Goal: Task Accomplishment & Management: Use online tool/utility

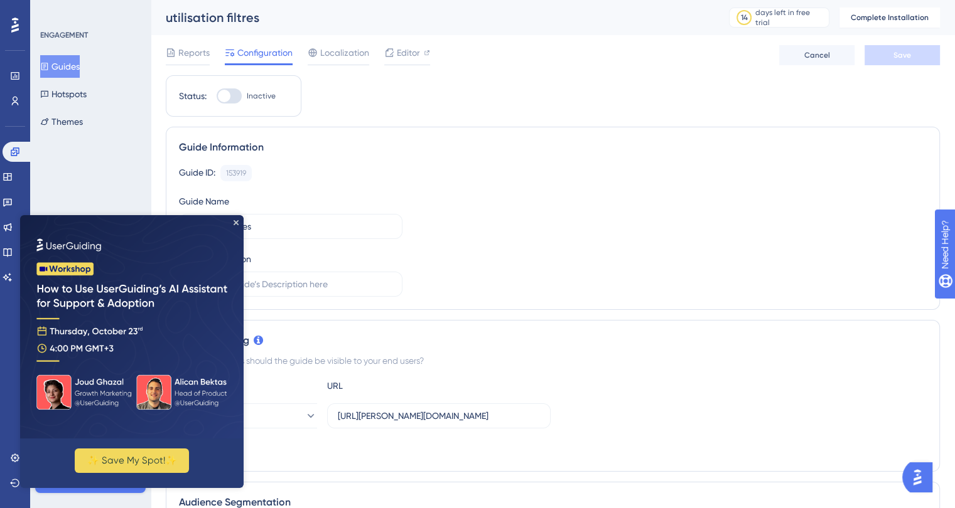
click at [231, 223] on img at bounding box center [131, 326] width 223 height 223
click at [238, 220] on img at bounding box center [131, 326] width 223 height 223
click at [77, 90] on button "Hotspots" at bounding box center [63, 94] width 46 height 23
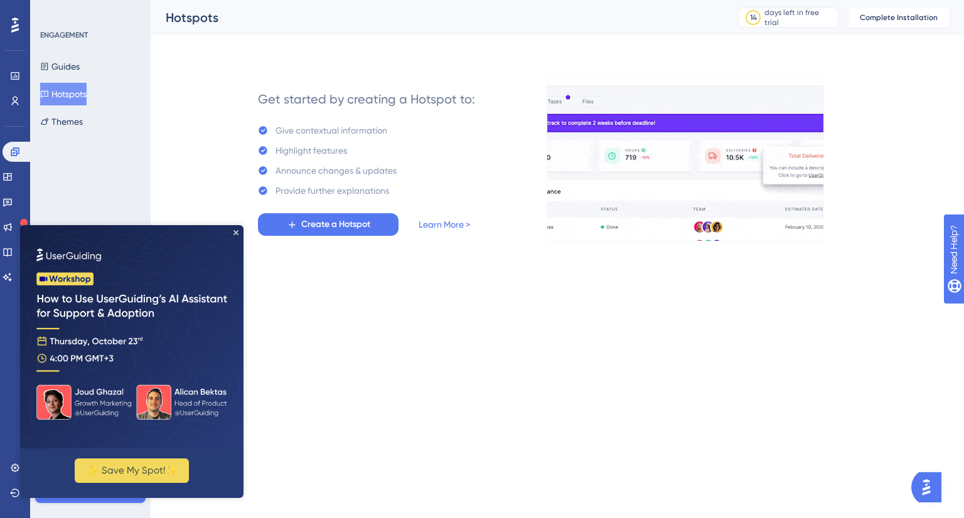
click at [238, 231] on img at bounding box center [131, 336] width 223 height 223
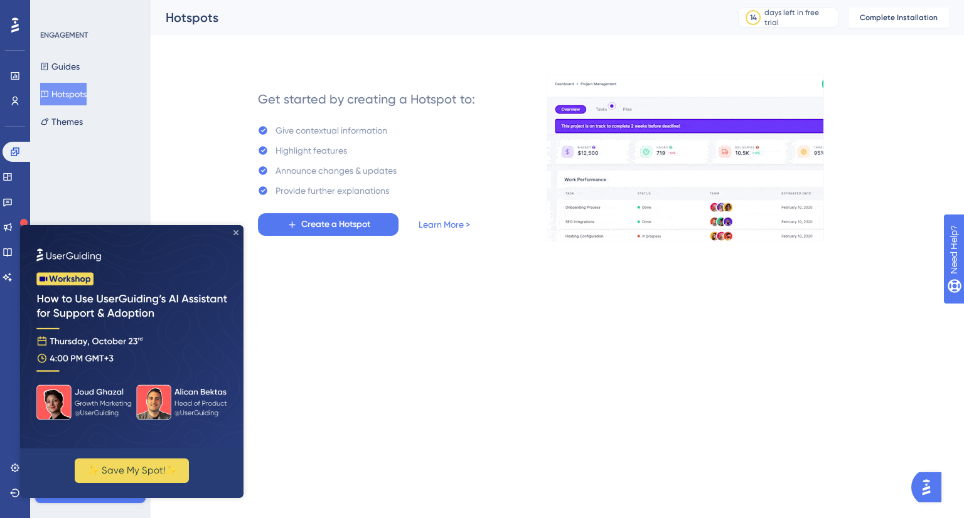
click at [234, 234] on icon "Close Preview" at bounding box center [235, 232] width 5 height 5
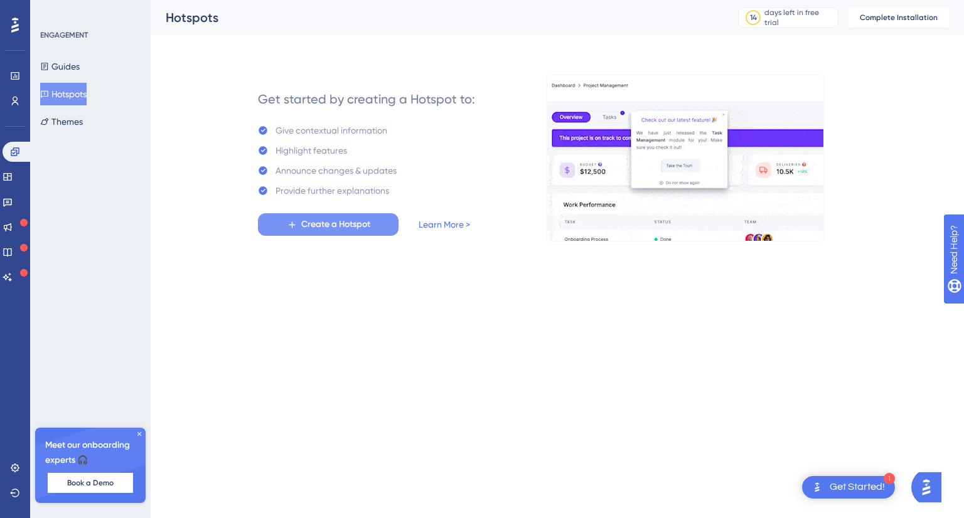
click at [320, 223] on span "Create a Hotspot" at bounding box center [335, 224] width 69 height 15
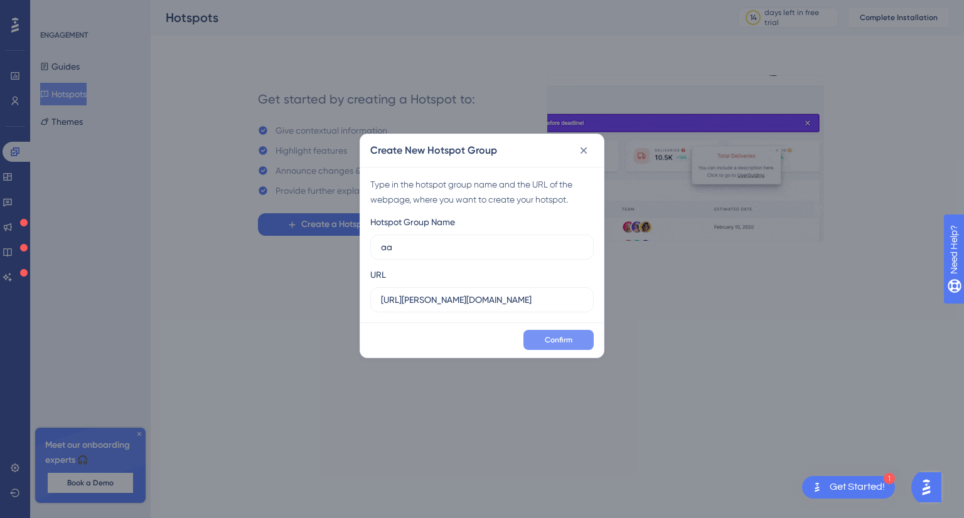
type input "aa"
click at [552, 336] on span "Confirm" at bounding box center [559, 340] width 28 height 10
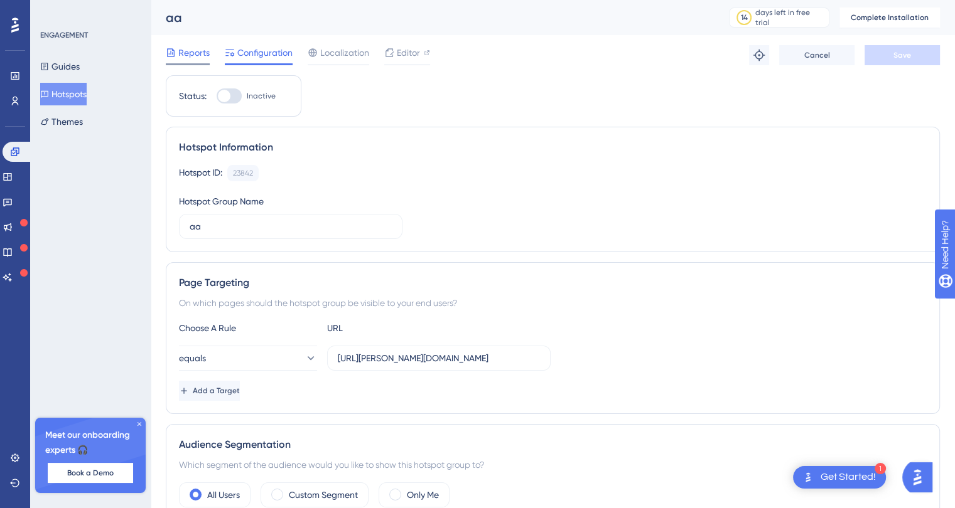
click at [190, 48] on span "Reports" at bounding box center [193, 52] width 31 height 15
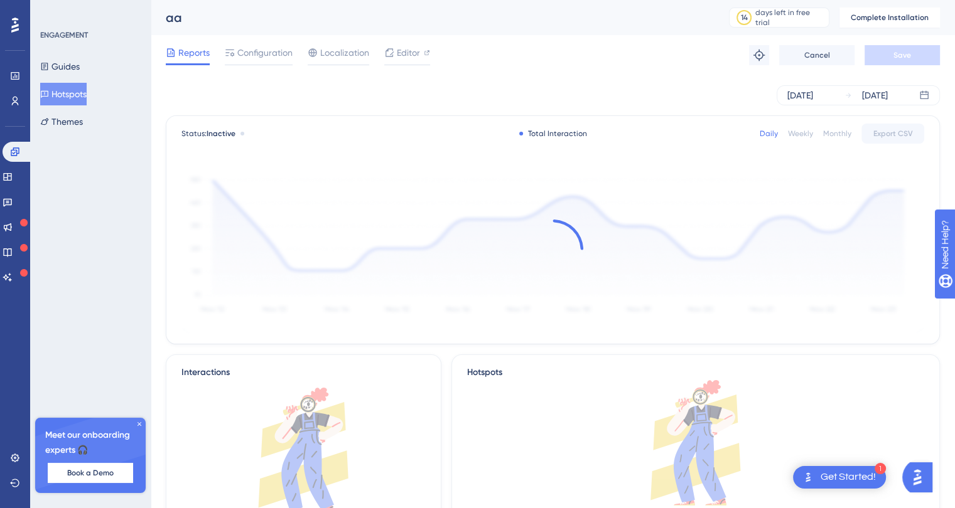
click at [554, 133] on div "Total Interaction" at bounding box center [553, 134] width 68 height 10
click at [58, 61] on button "Guides" at bounding box center [67, 66] width 55 height 23
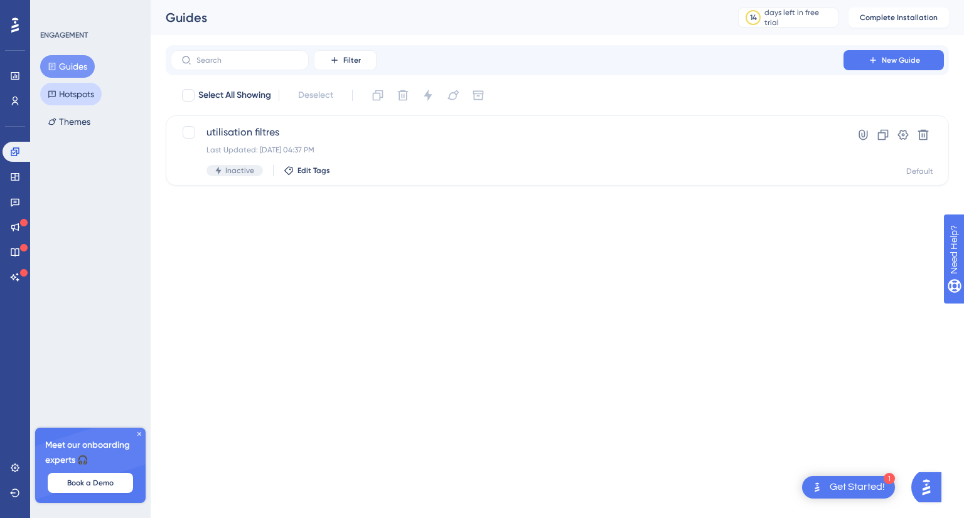
click at [77, 93] on button "Hotspots" at bounding box center [71, 94] width 62 height 23
click at [259, 129] on span "aa" at bounding box center [506, 132] width 601 height 15
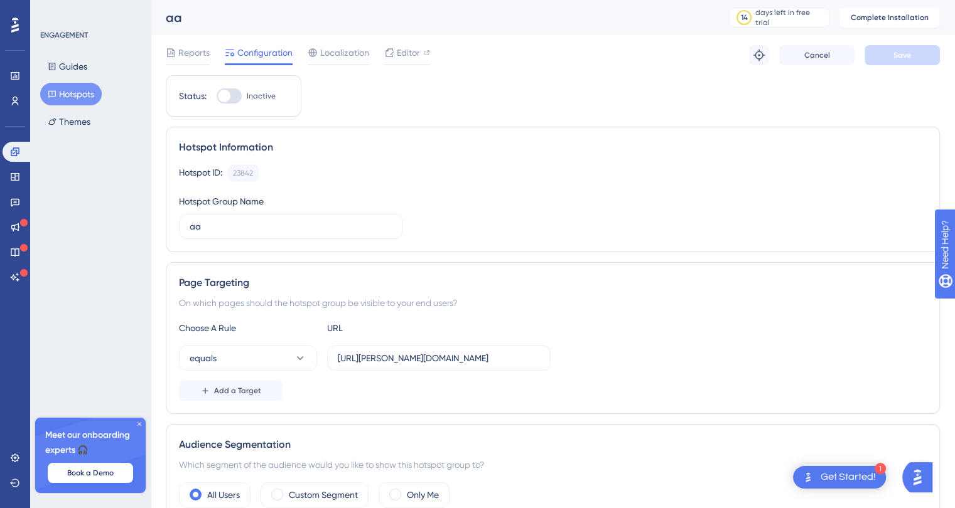
click at [228, 92] on div at bounding box center [224, 96] width 13 height 13
click at [217, 96] on input "Inactive" at bounding box center [216, 96] width 1 height 1
checkbox input "false"
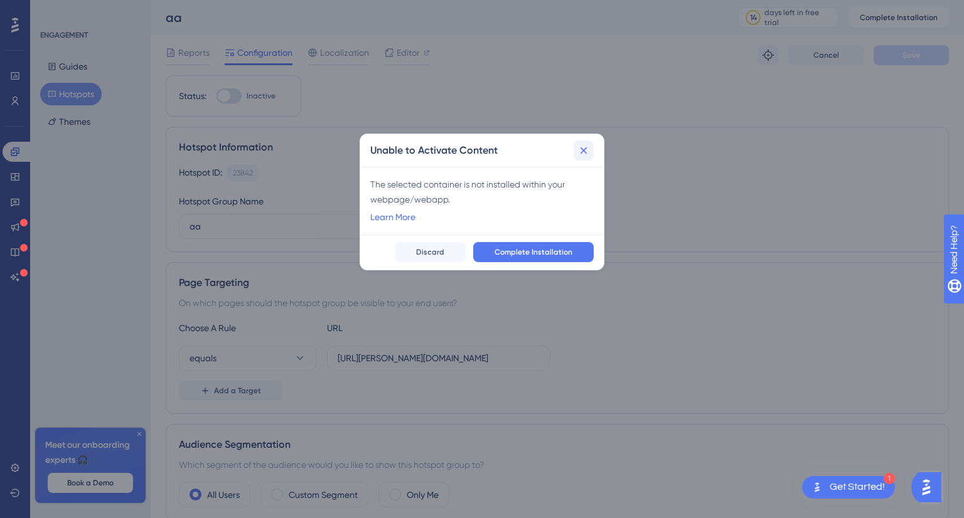
click at [577, 150] on button at bounding box center [584, 151] width 20 height 20
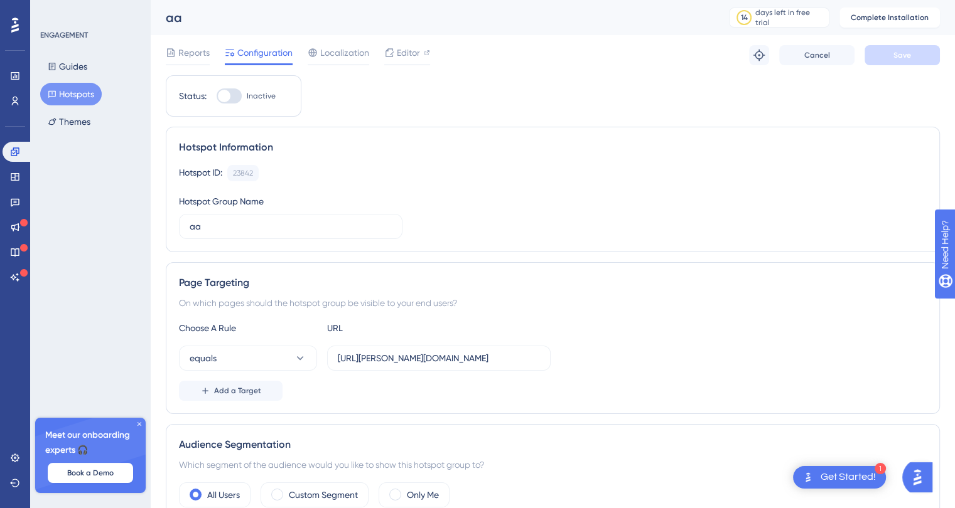
scroll to position [126, 0]
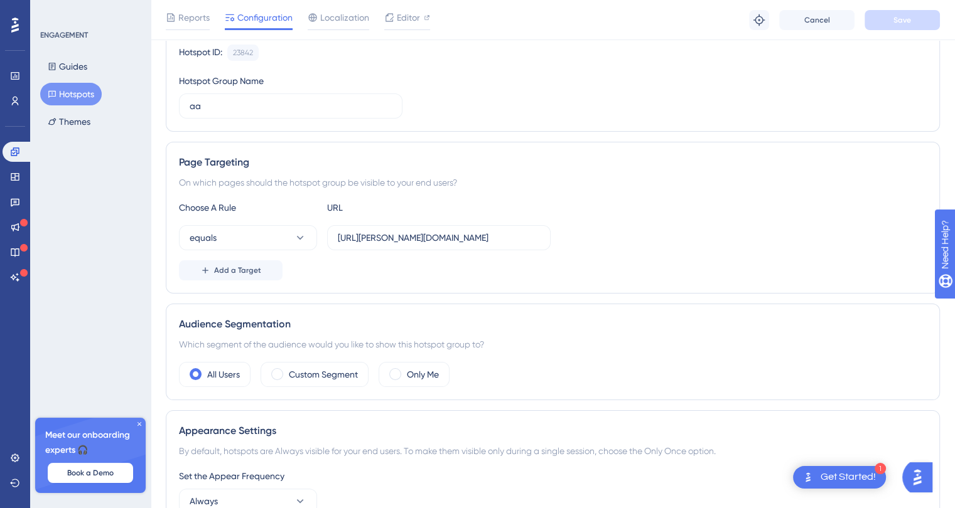
click at [820, 480] on div "Get Started!" at bounding box center [847, 478] width 55 height 14
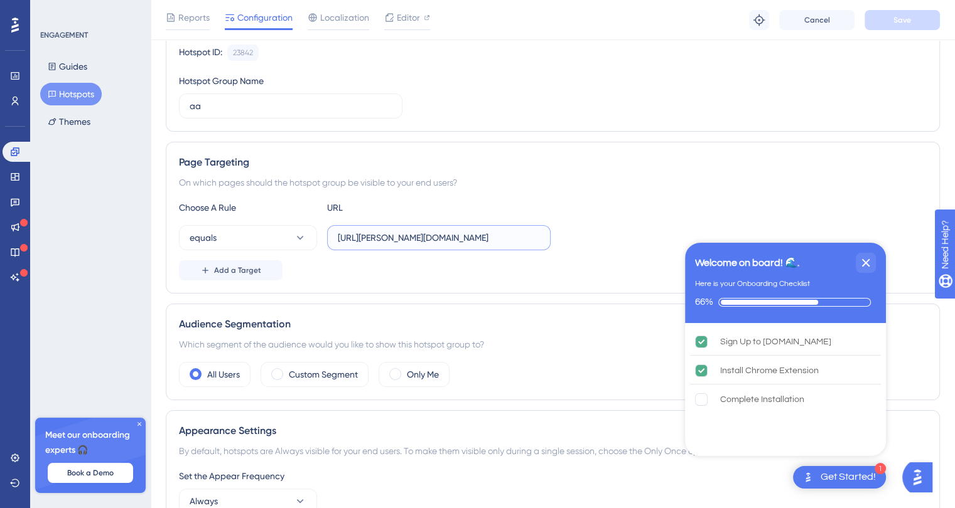
click at [510, 243] on input "[URL][PERSON_NAME][DOMAIN_NAME]" at bounding box center [439, 238] width 202 height 14
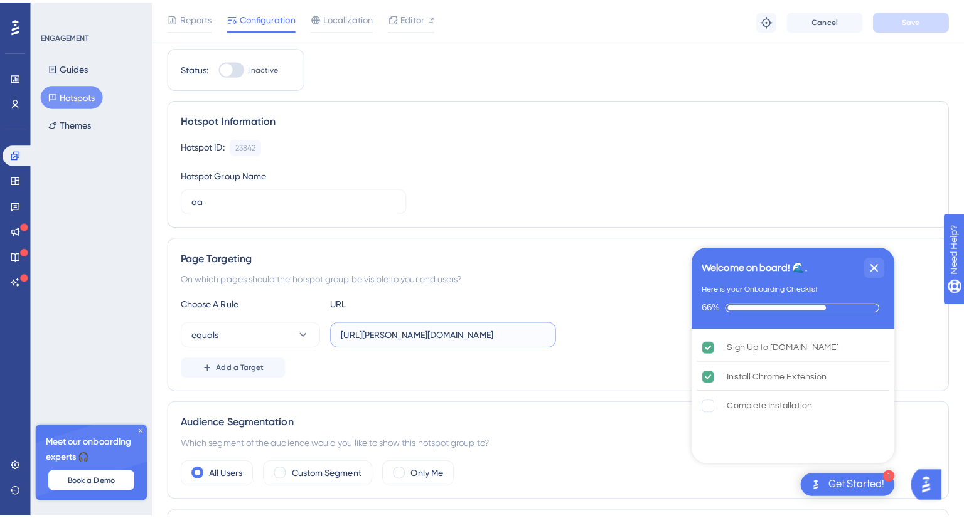
scroll to position [0, 0]
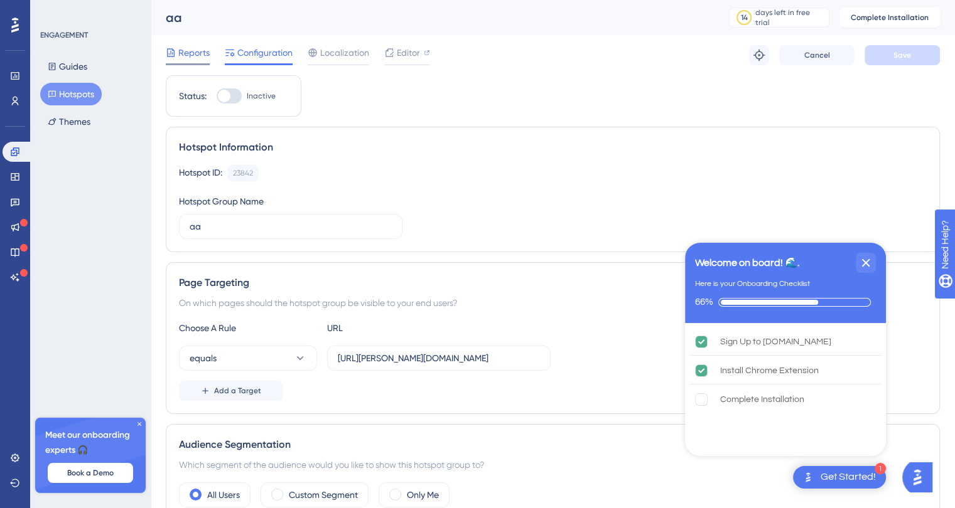
click at [178, 55] on span "Reports" at bounding box center [193, 52] width 31 height 15
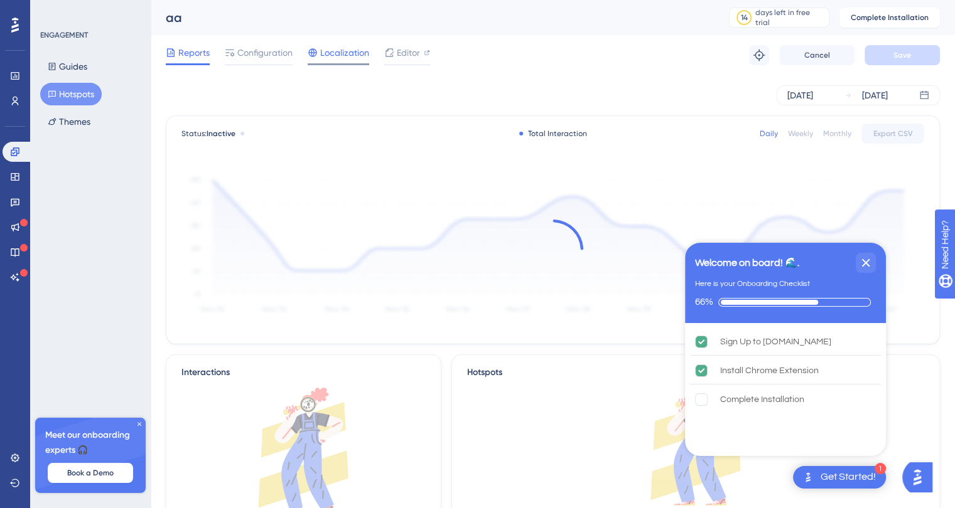
click at [341, 56] on span "Localization" at bounding box center [344, 52] width 49 height 15
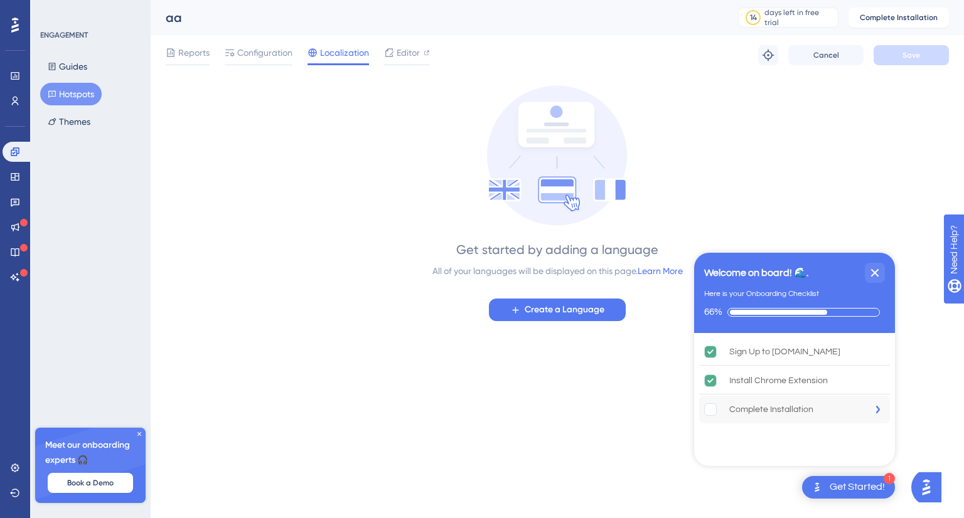
click at [724, 412] on div "Complete Installation is incomplete." at bounding box center [716, 410] width 25 height 13
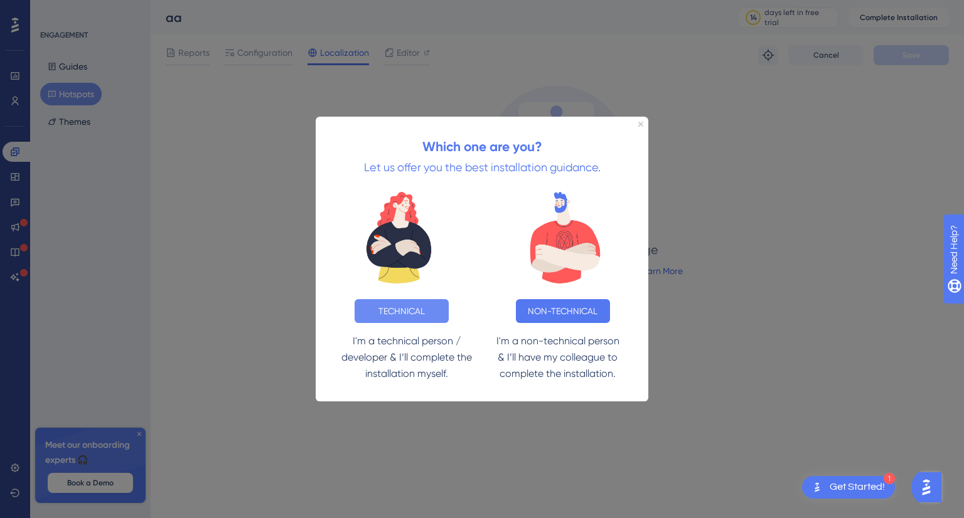
click at [383, 314] on button "TECHNICAL" at bounding box center [402, 311] width 94 height 24
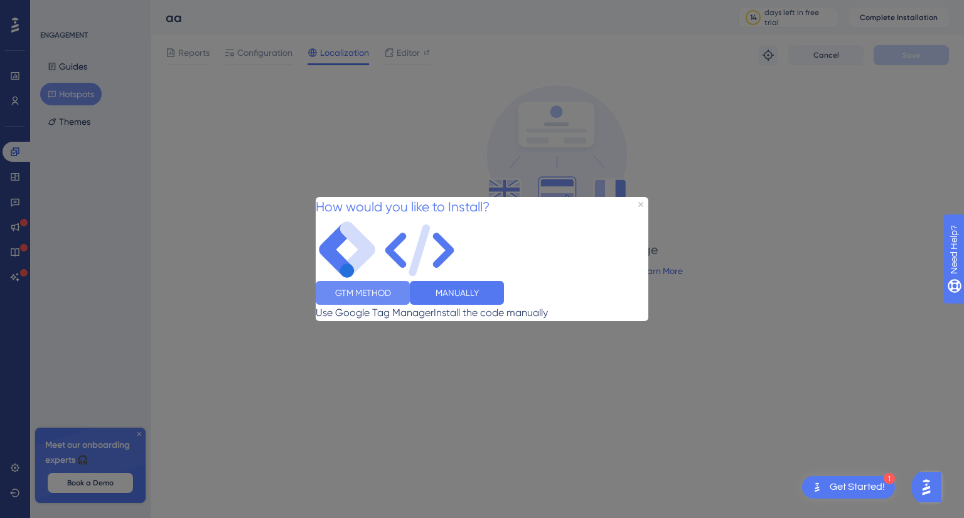
click at [397, 302] on button "GTM METHOD" at bounding box center [363, 293] width 94 height 24
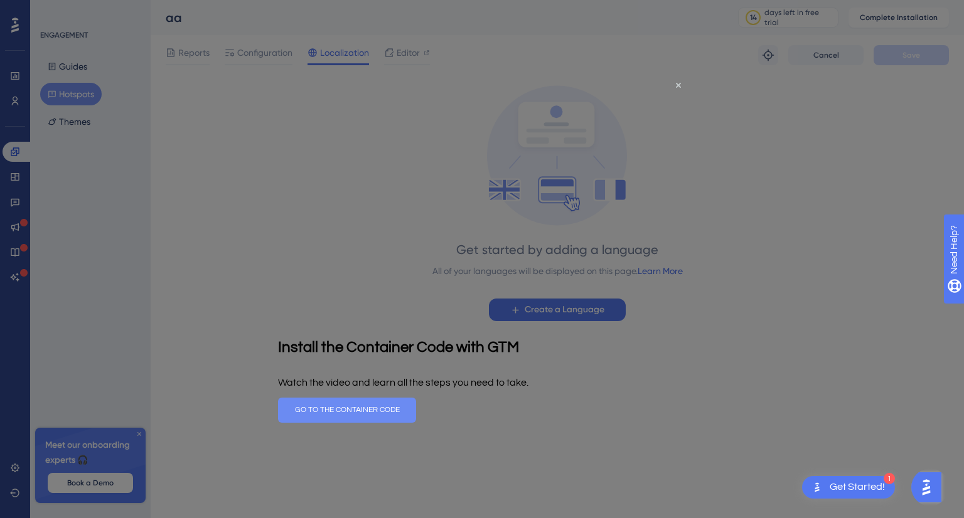
click at [416, 417] on button "GO TO THE CONTAINER CODE" at bounding box center [347, 410] width 138 height 25
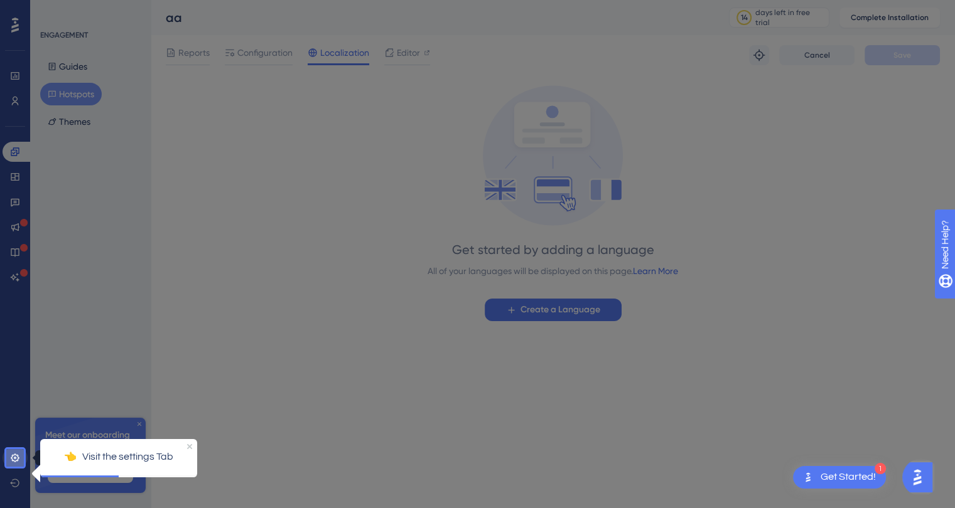
click at [11, 454] on icon at bounding box center [15, 458] width 10 height 10
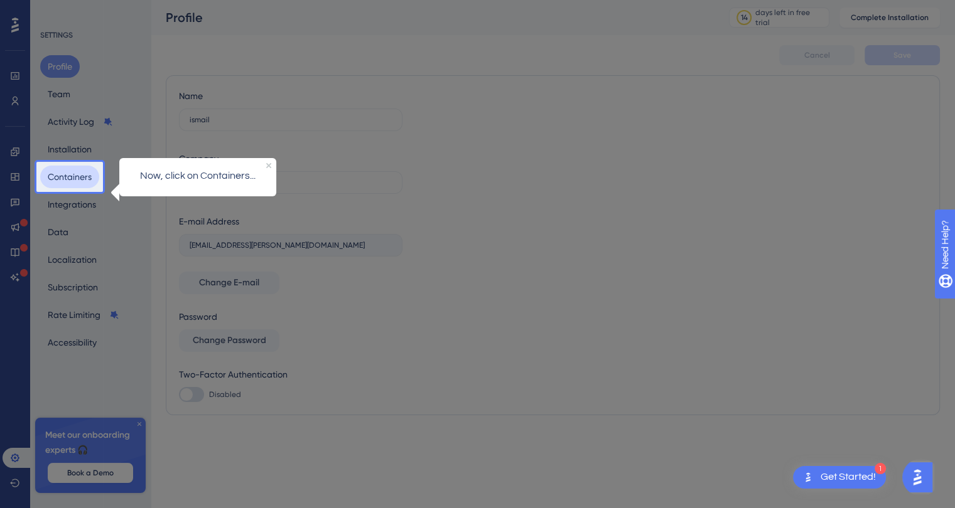
click at [80, 169] on button "Containers" at bounding box center [69, 177] width 59 height 23
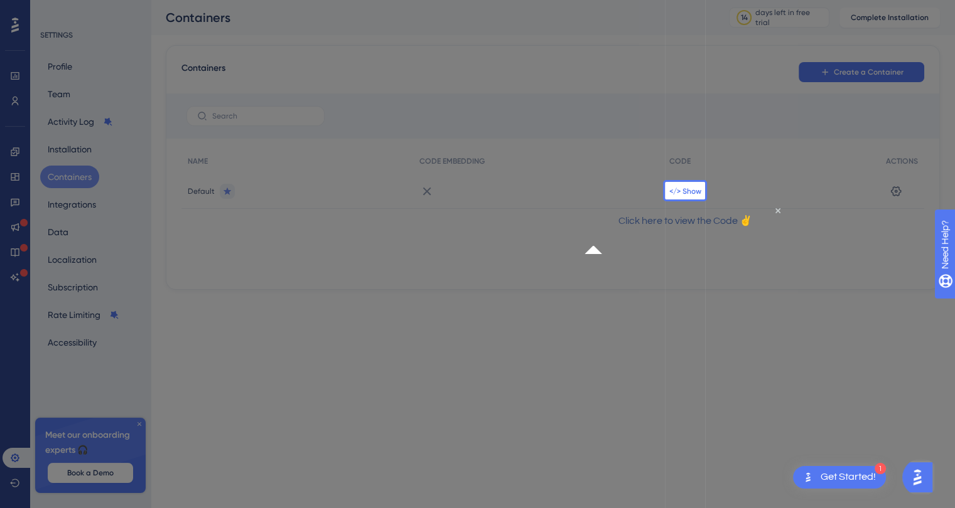
click at [682, 191] on span "</> Show" at bounding box center [685, 191] width 32 height 10
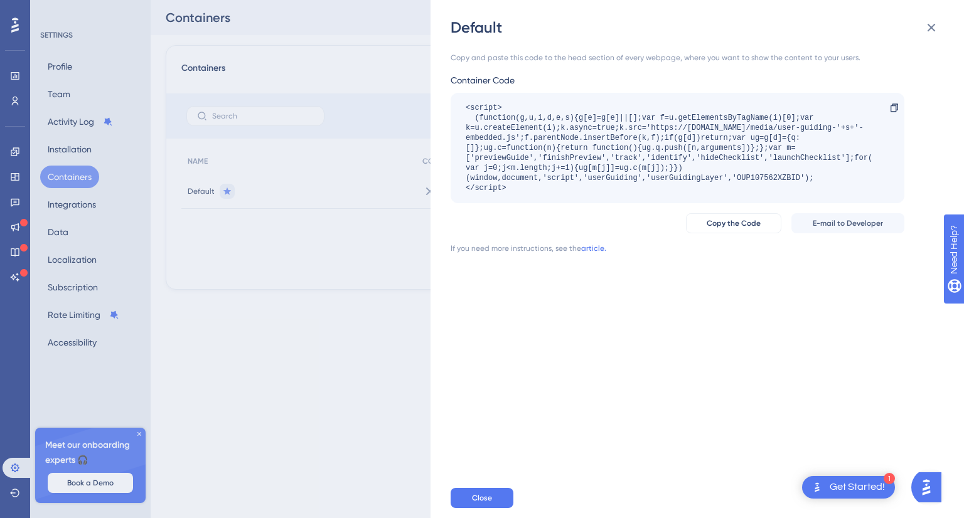
click at [550, 180] on div "<script> (function(g,u,i,d,e,s){g[e]=g[e]||[];var f=u.getElementsByTagName(i)[0…" at bounding box center [671, 148] width 411 height 90
drag, startPoint x: 527, startPoint y: 139, endPoint x: 611, endPoint y: 194, distance: 100.1
click at [611, 194] on div "<script> (function(g,u,i,d,e,s){g[e]=g[e]||[];var f=u.getElementsByTagName(i)[0…" at bounding box center [678, 148] width 454 height 110
click at [541, 304] on div "Copy and paste this code to the head section of every webpage, where you want t…" at bounding box center [704, 258] width 506 height 441
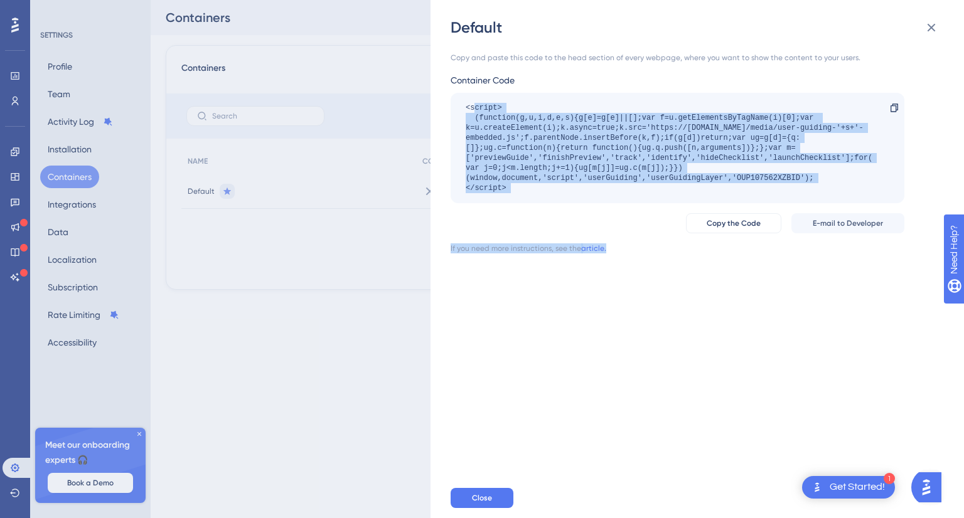
drag, startPoint x: 474, startPoint y: 109, endPoint x: 703, endPoint y: 362, distance: 341.3
click at [700, 308] on div "Copy and paste this code to the head section of every webpage, where you want t…" at bounding box center [704, 258] width 506 height 441
click at [683, 394] on div "Copy and paste this code to the head section of every webpage, where you want t…" at bounding box center [704, 258] width 506 height 441
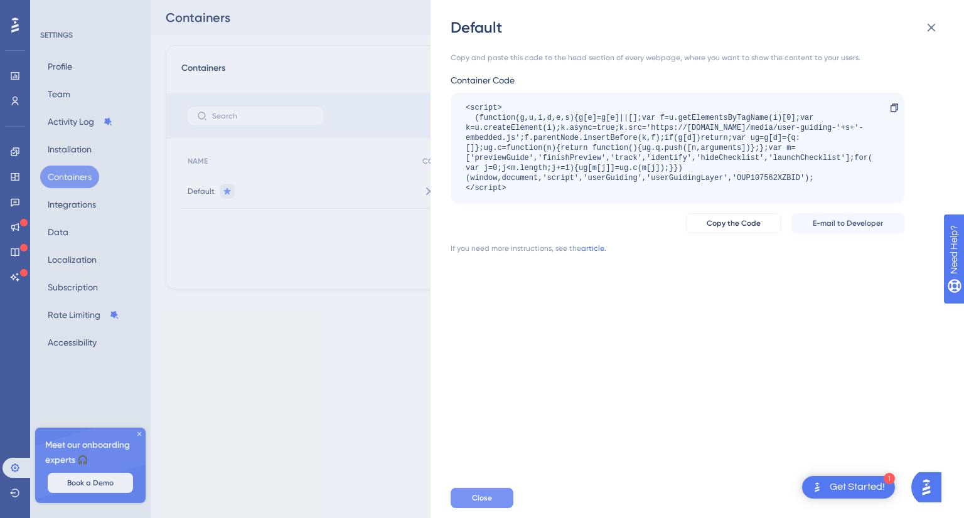
click at [459, 498] on button "Close" at bounding box center [482, 498] width 63 height 20
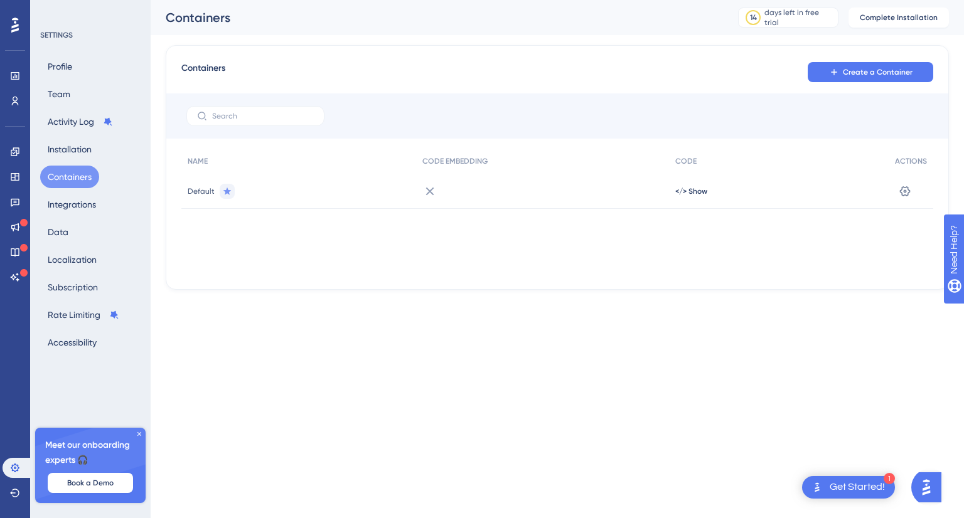
click at [13, 26] on icon at bounding box center [15, 25] width 8 height 15
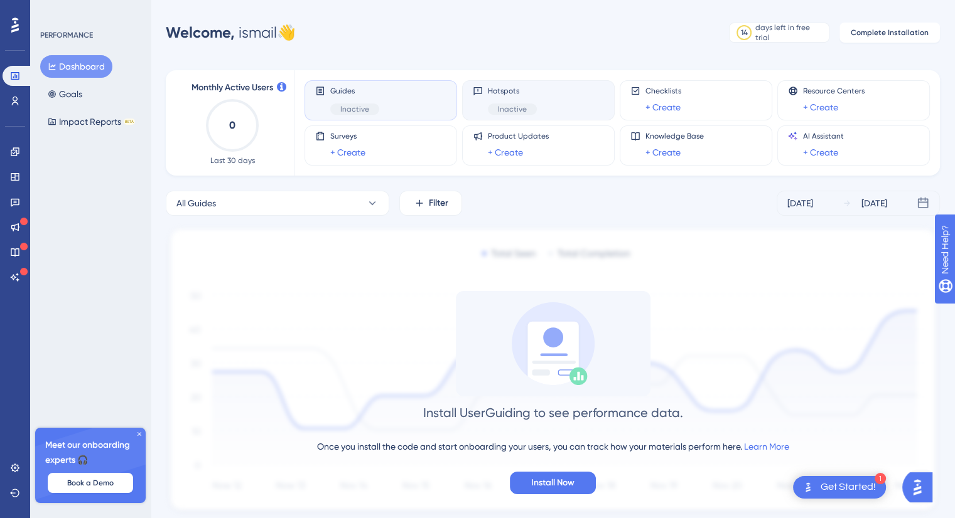
click at [510, 109] on span "Inactive" at bounding box center [512, 109] width 29 height 10
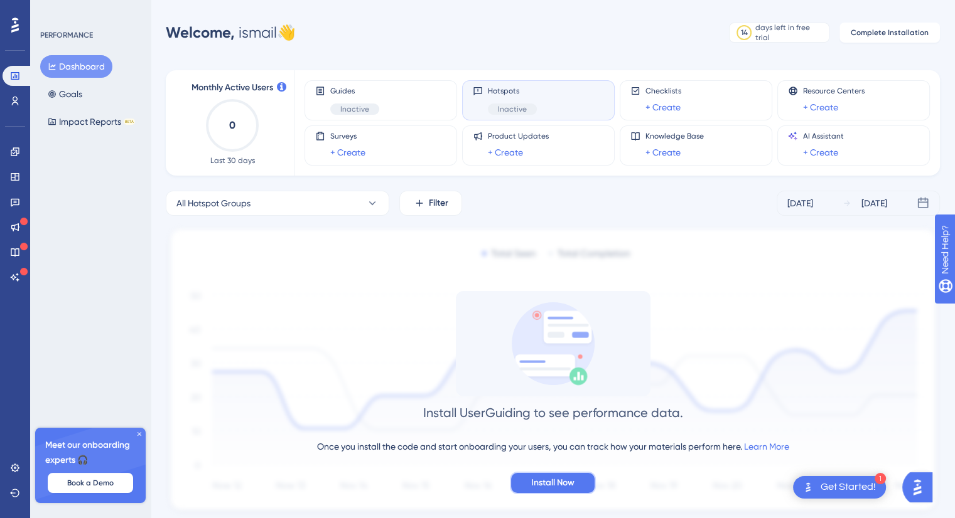
click at [538, 492] on button "Install Now" at bounding box center [553, 483] width 86 height 23
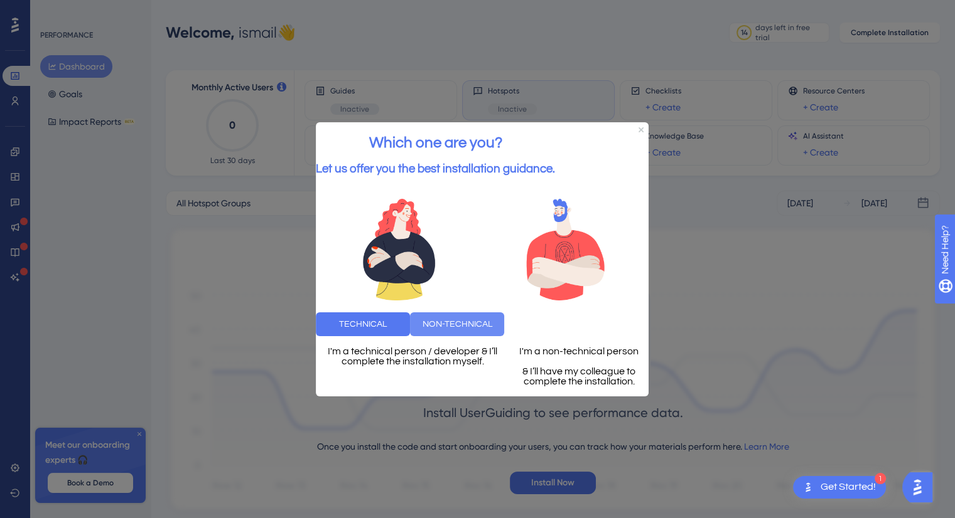
click at [504, 314] on button "NON-TECHNICAL" at bounding box center [457, 324] width 94 height 24
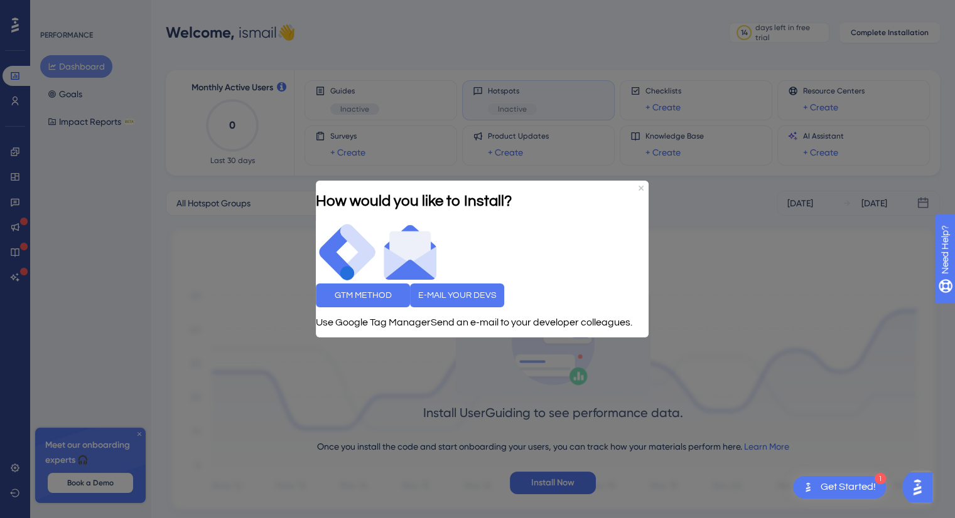
click at [481, 456] on div at bounding box center [477, 259] width 955 height 518
click at [641, 186] on icon "Close Preview" at bounding box center [640, 188] width 5 height 5
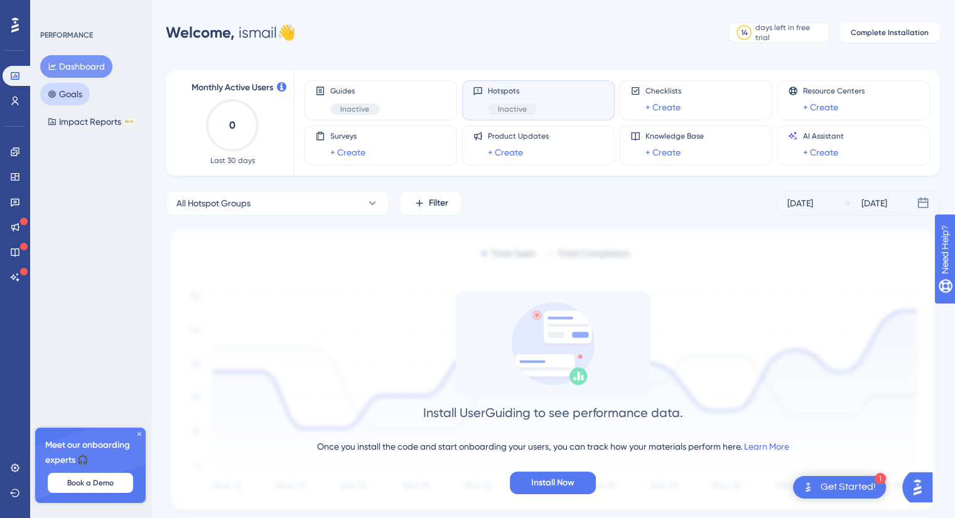
click at [73, 96] on button "Goals" at bounding box center [65, 94] width 50 height 23
